Goal: Task Accomplishment & Management: Use online tool/utility

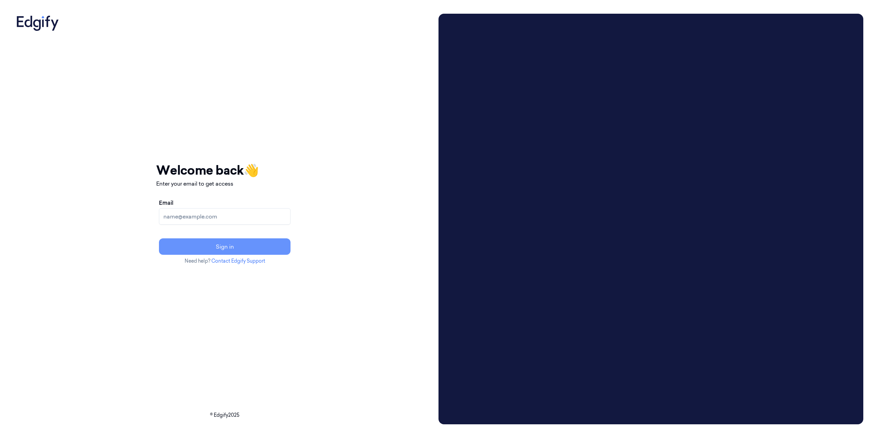
click at [239, 248] on button "Sign in" at bounding box center [225, 246] width 132 height 16
click at [237, 216] on input "Email" at bounding box center [225, 216] width 132 height 16
drag, startPoint x: 285, startPoint y: 318, endPoint x: 285, endPoint y: 309, distance: 9.3
click at [285, 318] on div "Your session expired - please log in again Email sent - check your inbox for th…" at bounding box center [224, 213] width 137 height 398
click at [215, 219] on input "Email" at bounding box center [225, 216] width 132 height 16
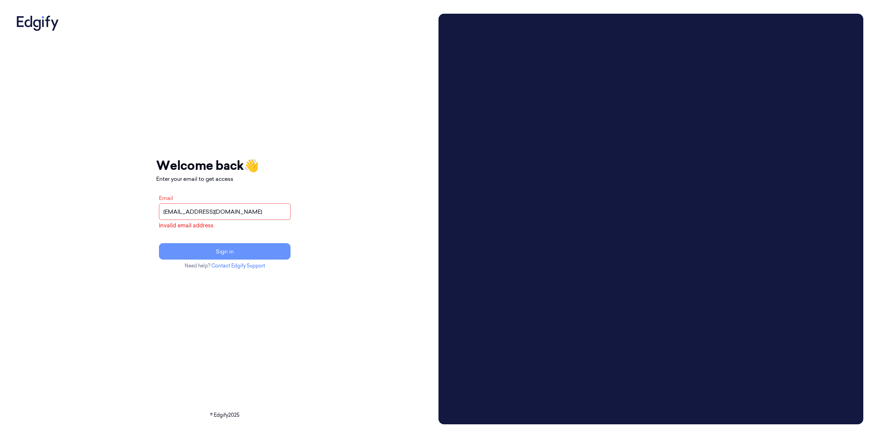
click at [250, 256] on button "Sign in" at bounding box center [225, 251] width 132 height 16
drag, startPoint x: 236, startPoint y: 212, endPoint x: 232, endPoint y: 213, distance: 4.5
click at [232, 213] on input "shahar@rngs.co" at bounding box center [225, 211] width 132 height 16
type input "shahar@rngs.co"
click at [278, 255] on button "Sign in" at bounding box center [225, 251] width 132 height 16
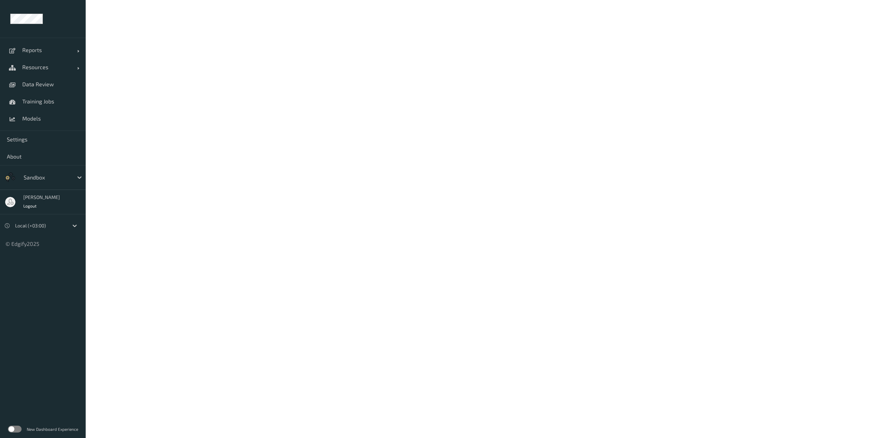
click at [23, 431] on div "New Dashboard Experience" at bounding box center [43, 429] width 86 height 18
click at [17, 430] on label at bounding box center [15, 429] width 14 height 7
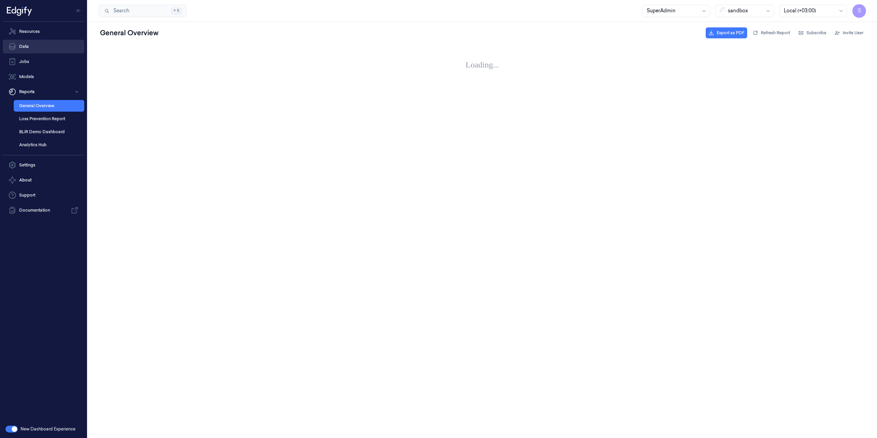
click at [32, 40] on link "Data" at bounding box center [44, 47] width 82 height 14
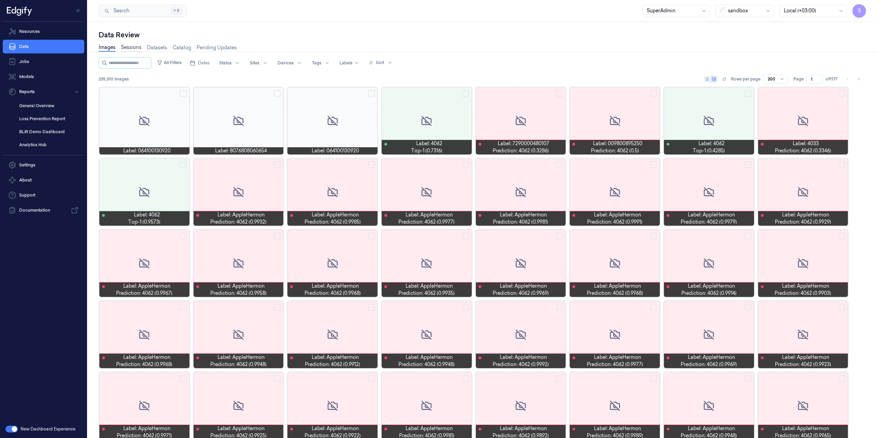
click at [130, 50] on link "Sessions" at bounding box center [131, 48] width 21 height 8
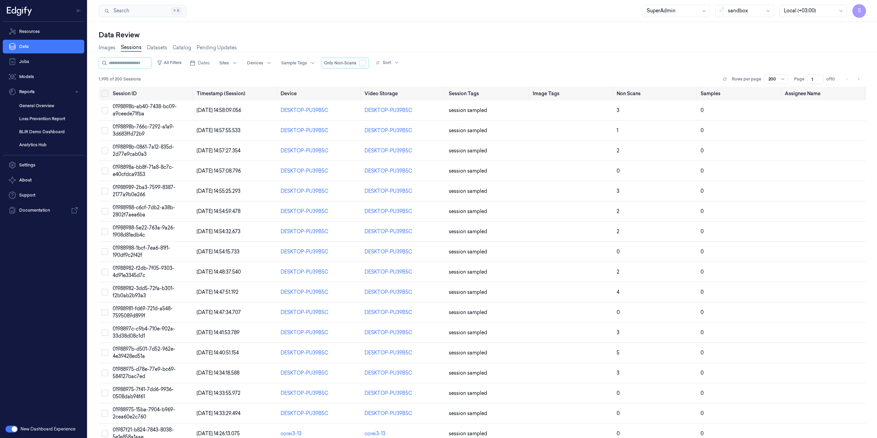
click at [366, 63] on button "button" at bounding box center [362, 63] width 7 height 7
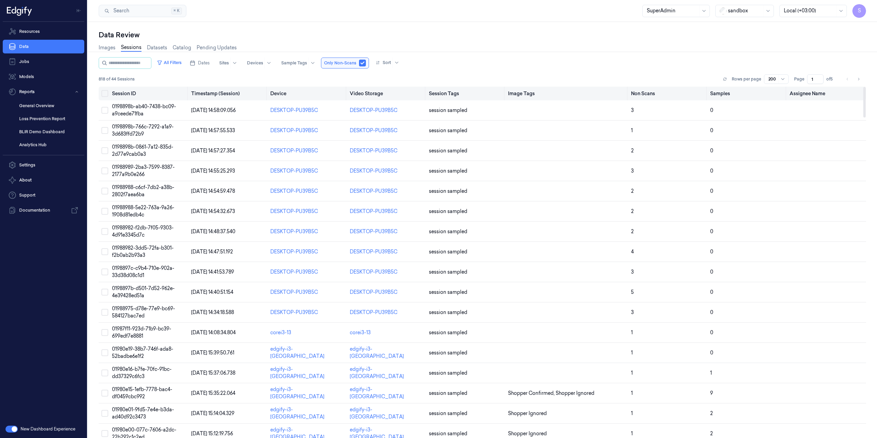
drag, startPoint x: 613, startPoint y: 92, endPoint x: 635, endPoint y: 91, distance: 21.9
click at [635, 91] on tr "Session ID Timestamp (Session) Device Video Storage Session Tags Image Tags Non…" at bounding box center [482, 94] width 767 height 14
drag, startPoint x: 705, startPoint y: 94, endPoint x: 682, endPoint y: 94, distance: 23.6
click at [682, 94] on tr "Session ID Timestamp (Session) Device Video Storage Session Tags Image Tags Non…" at bounding box center [482, 94] width 767 height 14
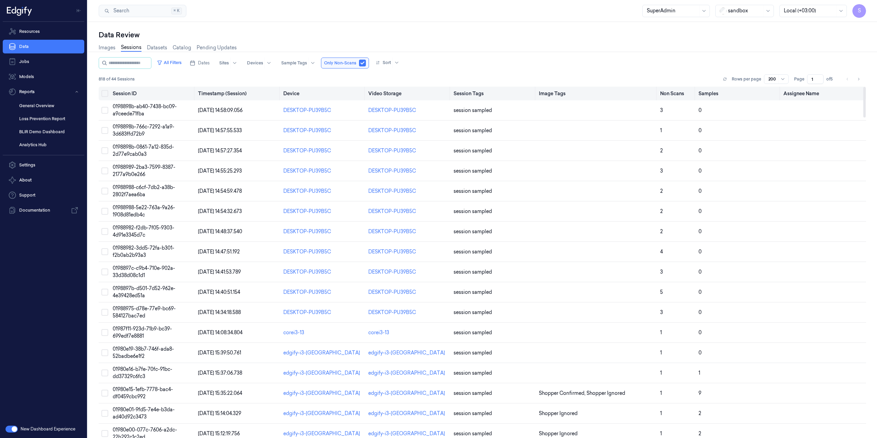
click at [675, 98] on th "Non Scans" at bounding box center [676, 94] width 38 height 14
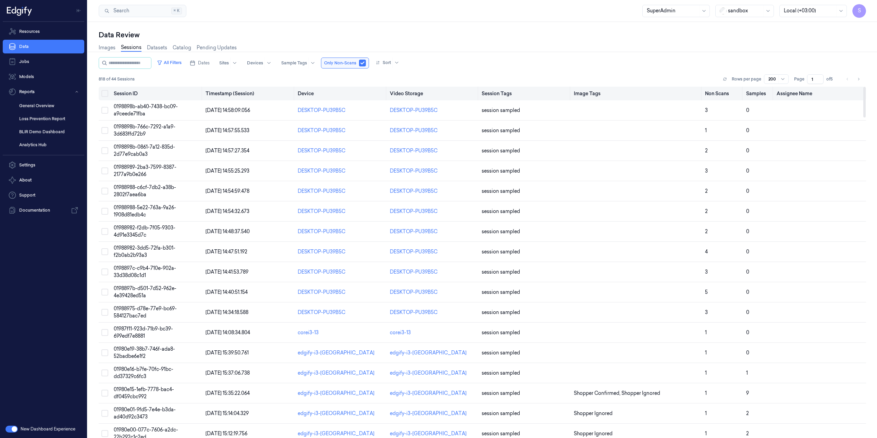
drag, startPoint x: 779, startPoint y: 95, endPoint x: 745, endPoint y: 98, distance: 34.4
click at [745, 98] on th "Samples" at bounding box center [758, 94] width 31 height 14
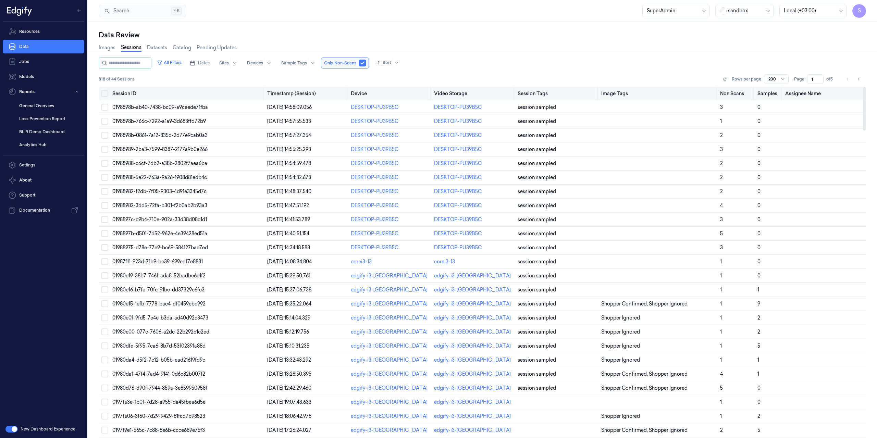
drag, startPoint x: 202, startPoint y: 96, endPoint x: 246, endPoint y: 94, distance: 43.9
click at [246, 94] on th "Session ID" at bounding box center [187, 94] width 155 height 14
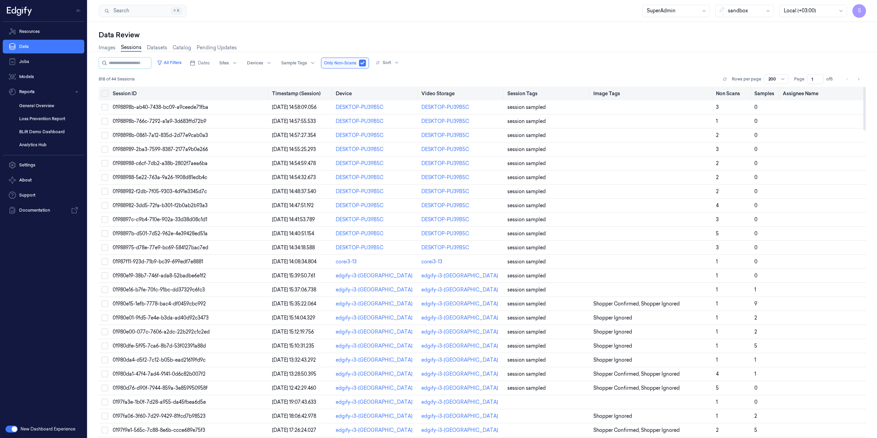
drag, startPoint x: 347, startPoint y: 96, endPoint x: 334, endPoint y: 94, distance: 13.4
click at [334, 94] on tr "Session ID Timestamp (Session) Device Video Storage Session Tags Image Tags Non…" at bounding box center [482, 94] width 767 height 14
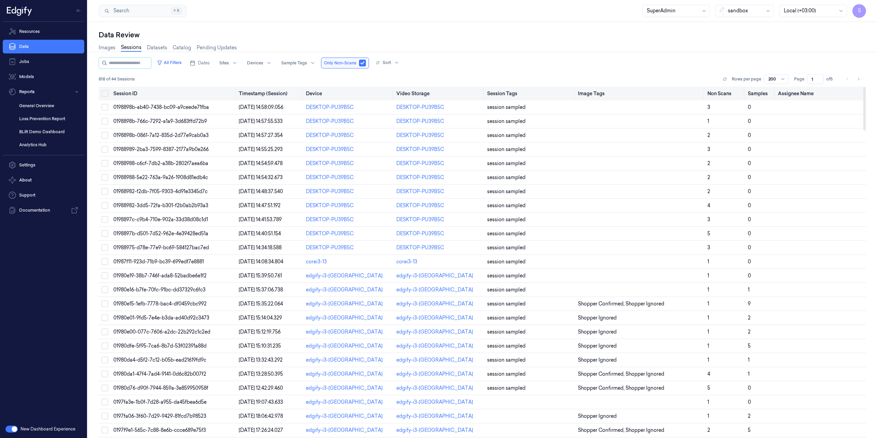
drag, startPoint x: 268, startPoint y: 91, endPoint x: 244, endPoint y: 88, distance: 24.5
click at [244, 88] on tr "Session ID Timestamp (Session) Device Video Storage Session Tags Image Tags Non…" at bounding box center [482, 94] width 767 height 14
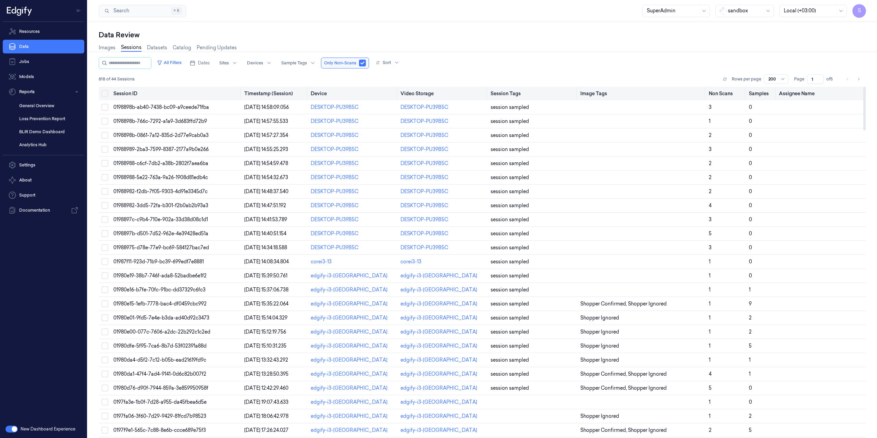
drag, startPoint x: 235, startPoint y: 96, endPoint x: 239, endPoint y: 96, distance: 3.8
click at [239, 96] on th "Session ID" at bounding box center [176, 94] width 131 height 14
click at [285, 93] on th "Timestamp (Session)" at bounding box center [274, 94] width 66 height 14
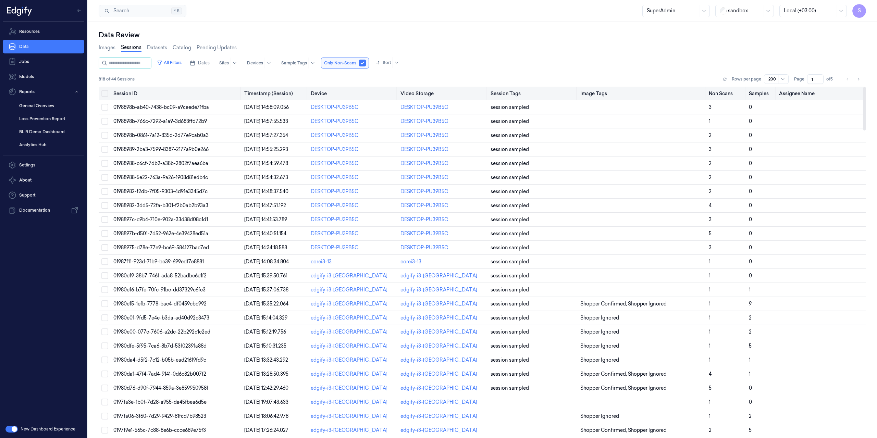
click at [728, 95] on th "Non Scans" at bounding box center [726, 94] width 40 height 14
click at [760, 92] on th "Samples" at bounding box center [761, 94] width 30 height 14
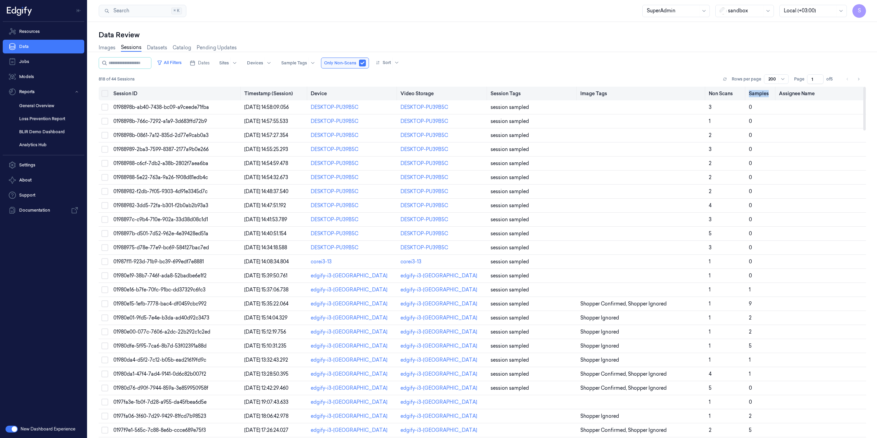
click at [760, 92] on th "Samples" at bounding box center [761, 94] width 30 height 14
click at [267, 93] on th "Timestamp (Session)" at bounding box center [274, 94] width 66 height 14
click at [303, 98] on div at bounding box center [303, 94] width 1 height 14
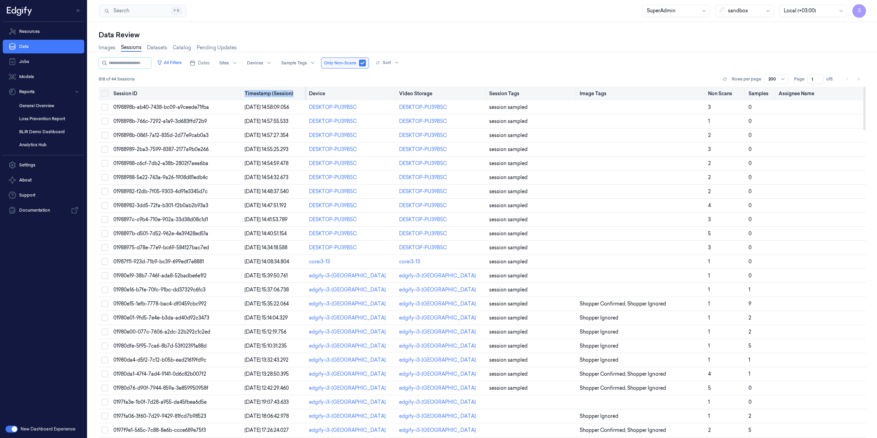
click at [305, 96] on div at bounding box center [305, 94] width 1 height 14
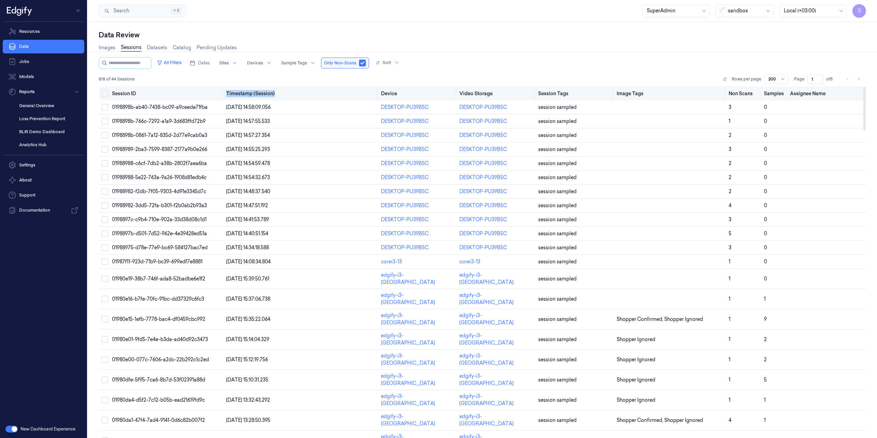
drag, startPoint x: 305, startPoint y: 95, endPoint x: 370, endPoint y: 91, distance: 64.9
click at [370, 91] on th "Timestamp (Session)" at bounding box center [300, 94] width 154 height 14
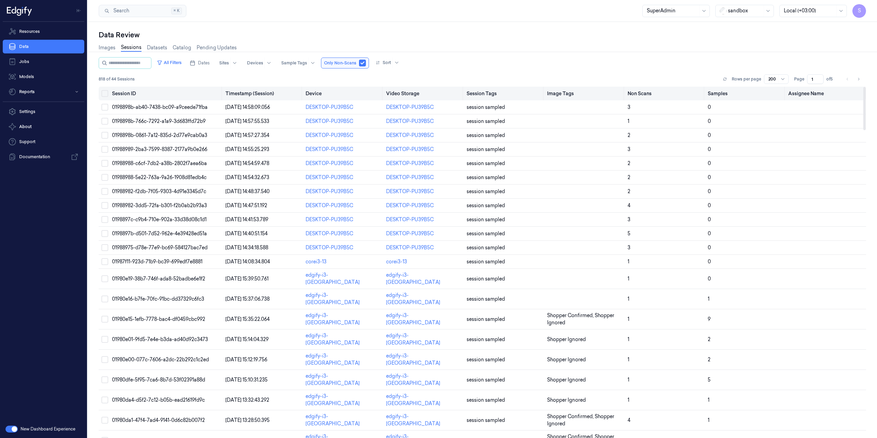
drag, startPoint x: 193, startPoint y: 96, endPoint x: 214, endPoint y: 95, distance: 20.9
click at [214, 95] on th "Session ID" at bounding box center [165, 94] width 113 height 14
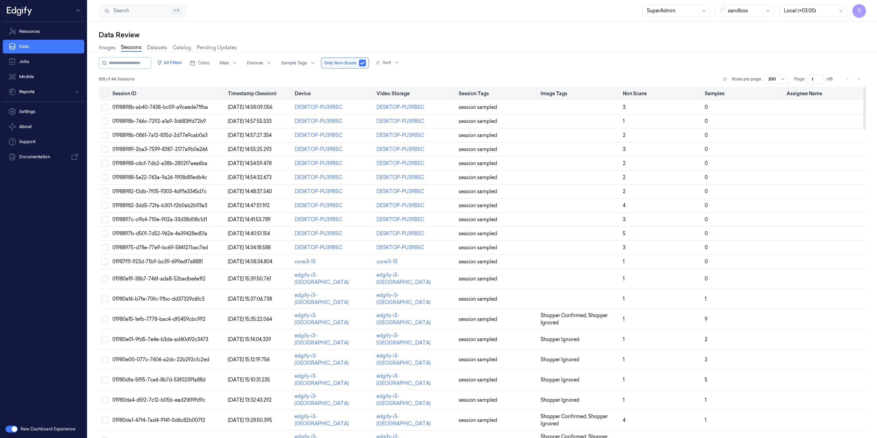
drag, startPoint x: 302, startPoint y: 97, endPoint x: 293, endPoint y: 96, distance: 9.6
click at [293, 96] on tr "Session ID Timestamp (Session) Device Video Storage Session Tags Image Tags Non…" at bounding box center [482, 94] width 767 height 14
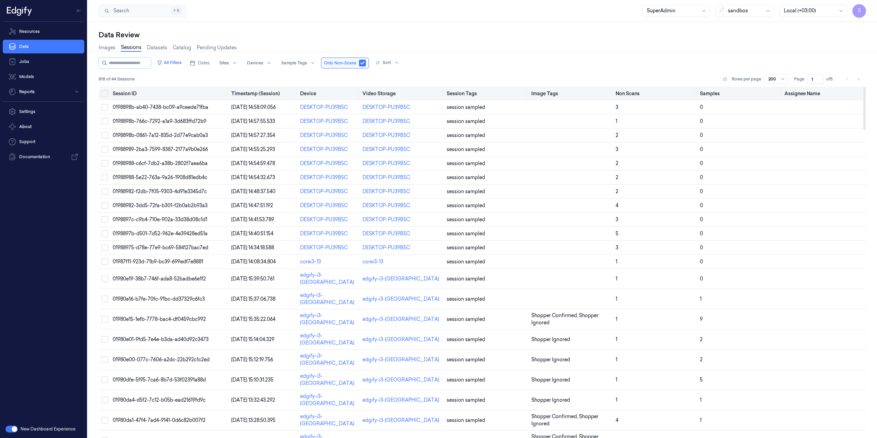
drag, startPoint x: 373, startPoint y: 96, endPoint x: 361, endPoint y: 94, distance: 12.4
click at [361, 94] on tr "Session ID Timestamp (Session) Device Video Storage Session Tags Image Tags Non…" at bounding box center [482, 94] width 767 height 14
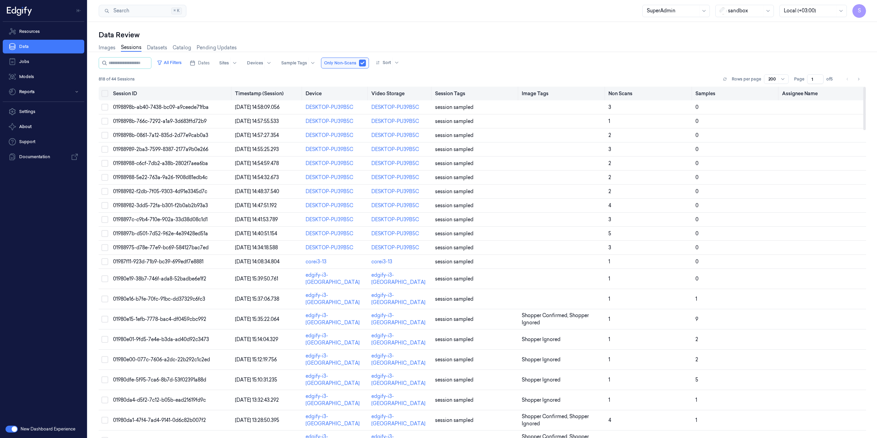
drag, startPoint x: 444, startPoint y: 94, endPoint x: 430, endPoint y: 93, distance: 13.7
click at [431, 93] on div at bounding box center [431, 94] width 1 height 14
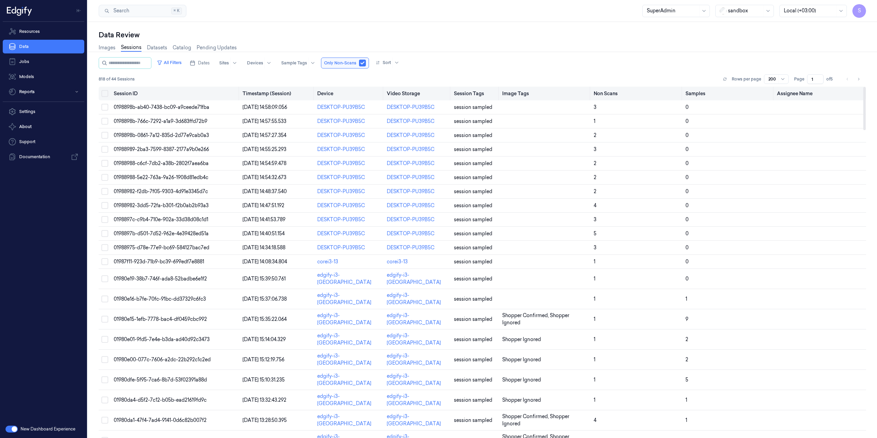
drag, startPoint x: 518, startPoint y: 93, endPoint x: 494, endPoint y: 93, distance: 24.3
click at [494, 93] on th "Session Tags" at bounding box center [475, 94] width 48 height 14
click at [450, 92] on div at bounding box center [449, 94] width 1 height 14
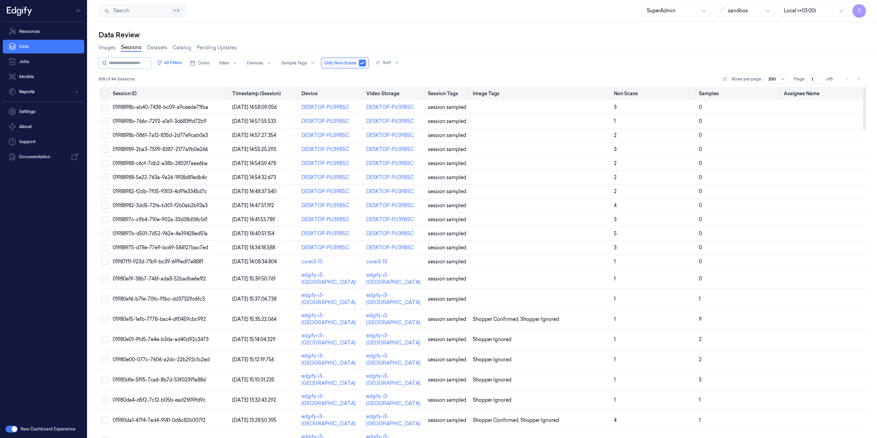
drag, startPoint x: 590, startPoint y: 95, endPoint x: 624, endPoint y: 96, distance: 33.6
click at [624, 96] on tr "Session ID Timestamp (Session) Device Video Storage Session Tags Image Tags Non…" at bounding box center [482, 94] width 767 height 14
click at [696, 95] on th "Samples" at bounding box center [738, 94] width 85 height 14
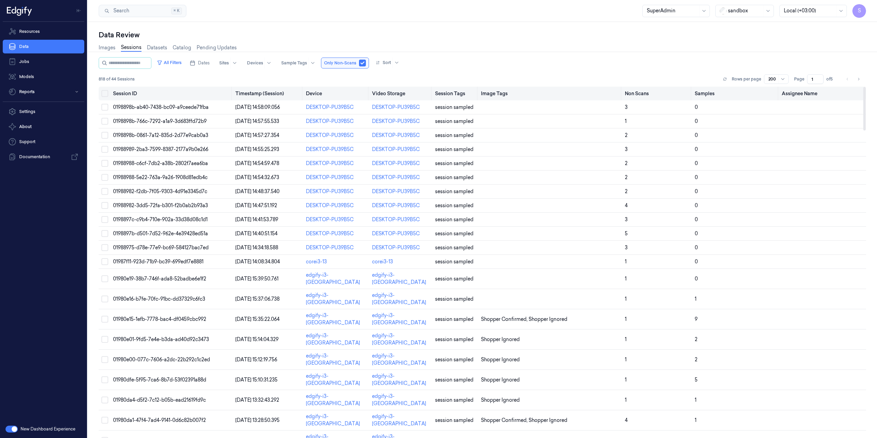
drag, startPoint x: 695, startPoint y: 95, endPoint x: 685, endPoint y: 99, distance: 10.6
click at [685, 99] on th "Non Scans" at bounding box center [657, 94] width 70 height 14
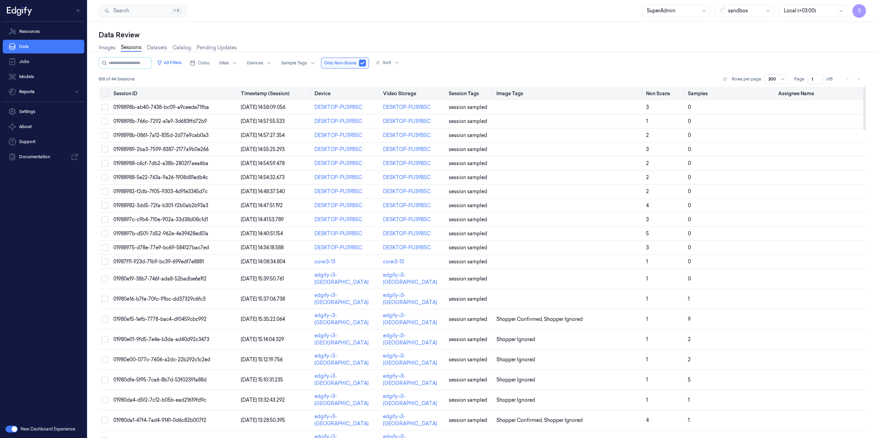
drag, startPoint x: 691, startPoint y: 93, endPoint x: 673, endPoint y: 96, distance: 17.9
click at [673, 96] on th "Non Scans" at bounding box center [664, 94] width 42 height 14
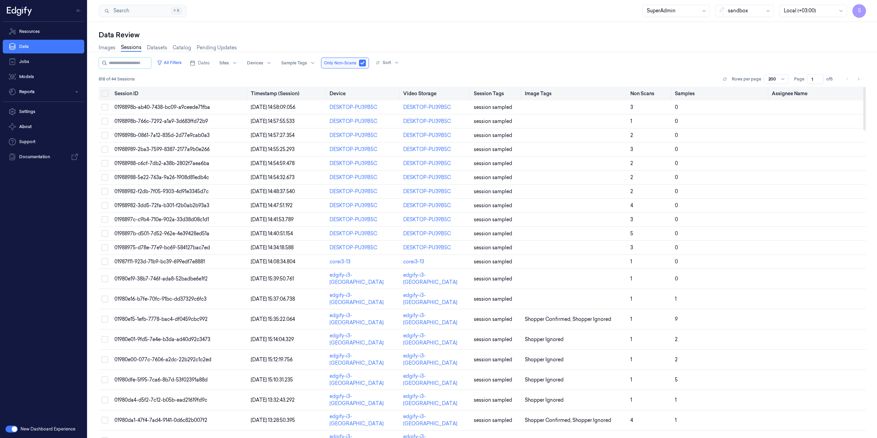
drag, startPoint x: 642, startPoint y: 94, endPoint x: 613, endPoint y: 91, distance: 29.3
click at [613, 91] on th "Image Tags" at bounding box center [574, 94] width 105 height 14
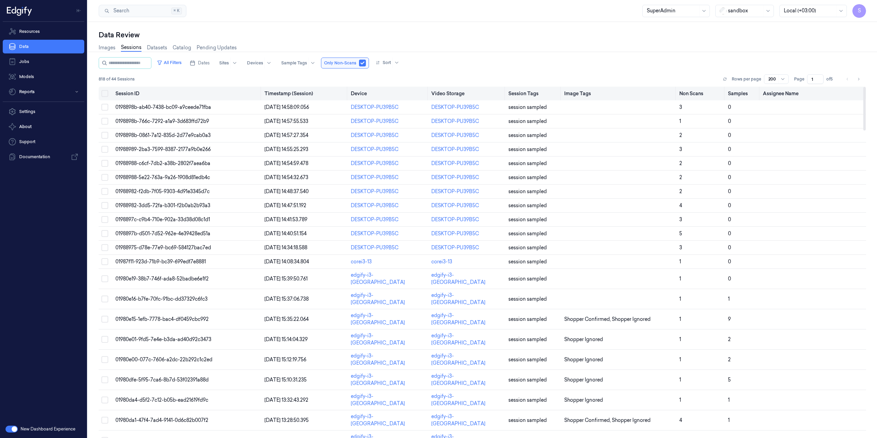
drag, startPoint x: 768, startPoint y: 94, endPoint x: 733, endPoint y: 96, distance: 34.6
click at [733, 96] on th "Samples" at bounding box center [742, 94] width 35 height 14
click at [673, 94] on th "Image Tags" at bounding box center [620, 94] width 112 height 14
